Goal: Task Accomplishment & Management: Use online tool/utility

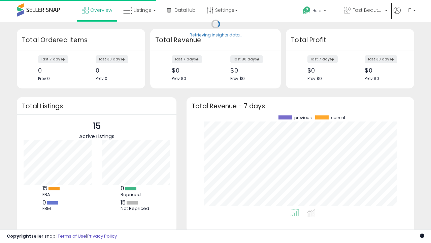
scroll to position [94, 214]
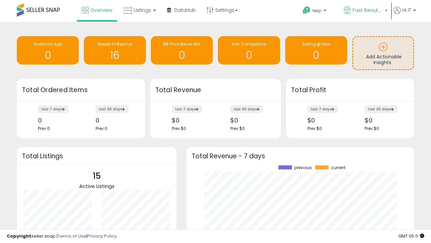
click at [365, 11] on span "Fast Beauty ([GEOGRAPHIC_DATA])" at bounding box center [368, 10] width 30 height 7
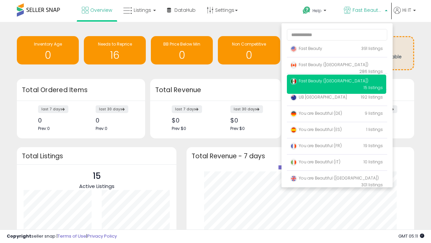
click at [337, 82] on span "Fast Beauty ([GEOGRAPHIC_DATA])" at bounding box center [329, 81] width 78 height 6
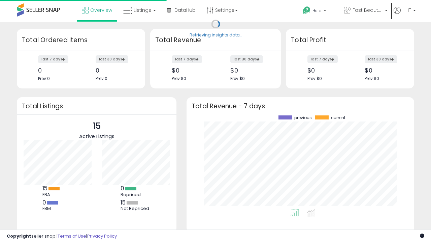
scroll to position [94, 214]
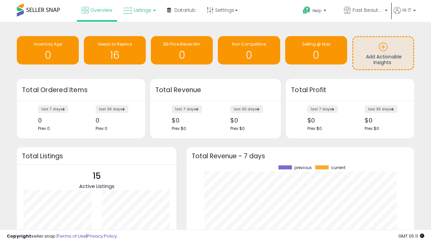
click at [139, 10] on span "Listings" at bounding box center [143, 10] width 18 height 7
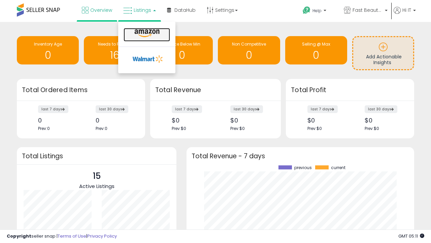
click at [146, 33] on icon at bounding box center [146, 33] width 29 height 9
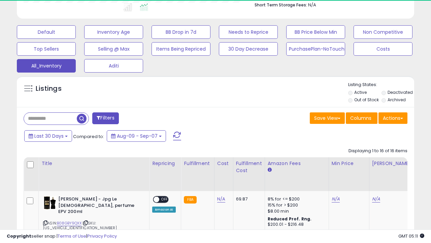
scroll to position [317, 0]
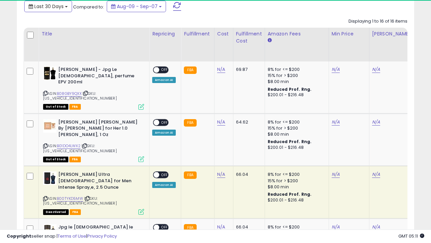
click at [43, 6] on span "Last 30 Days" at bounding box center [48, 6] width 29 height 7
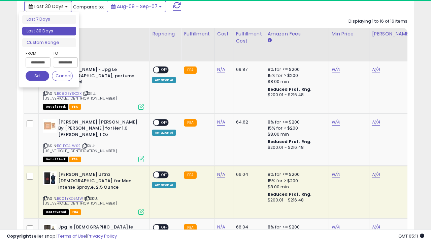
scroll to position [0, 5]
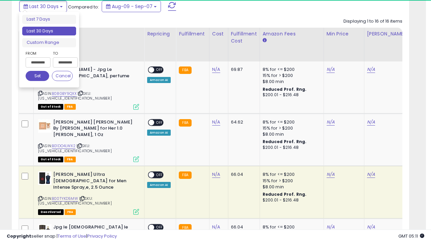
click at [49, 31] on li "Last 30 Days" at bounding box center [49, 31] width 54 height 9
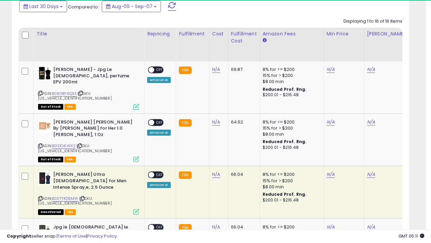
scroll to position [183, 0]
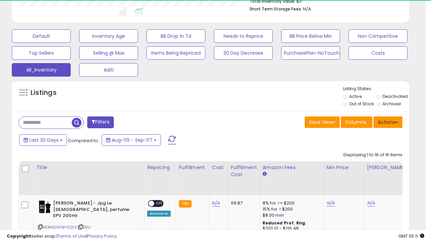
click at [388, 121] on button "Actions" at bounding box center [388, 121] width 29 height 11
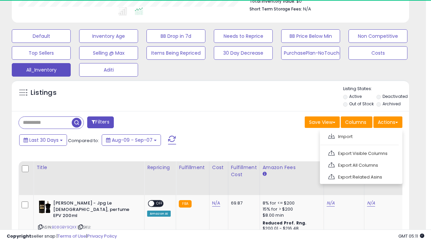
click at [360, 164] on link "Export All Columns" at bounding box center [361, 165] width 74 height 10
